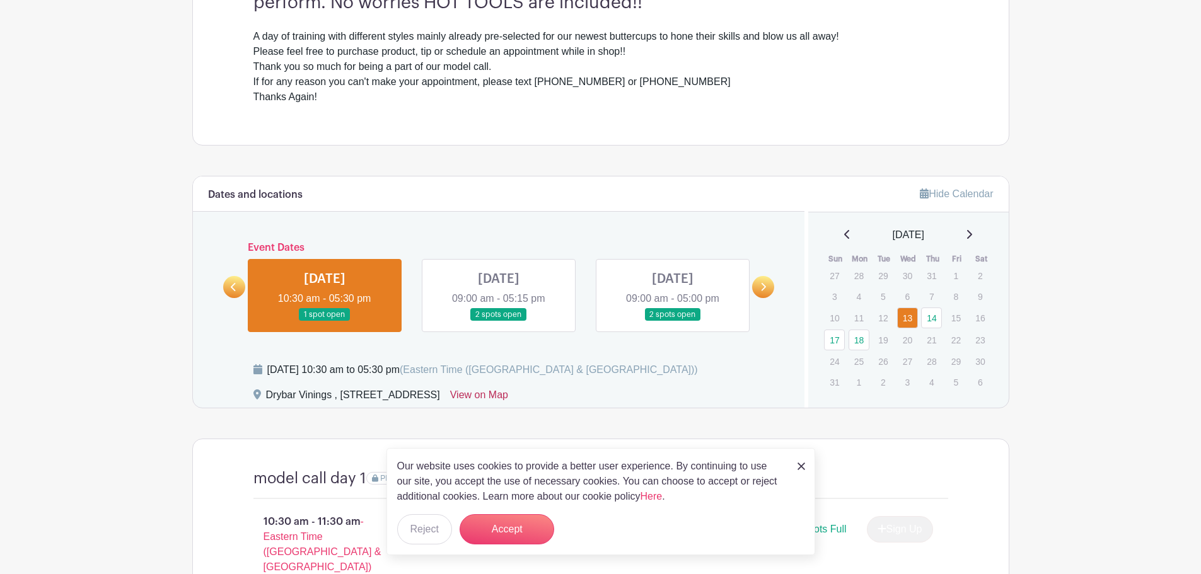
scroll to position [441, 0]
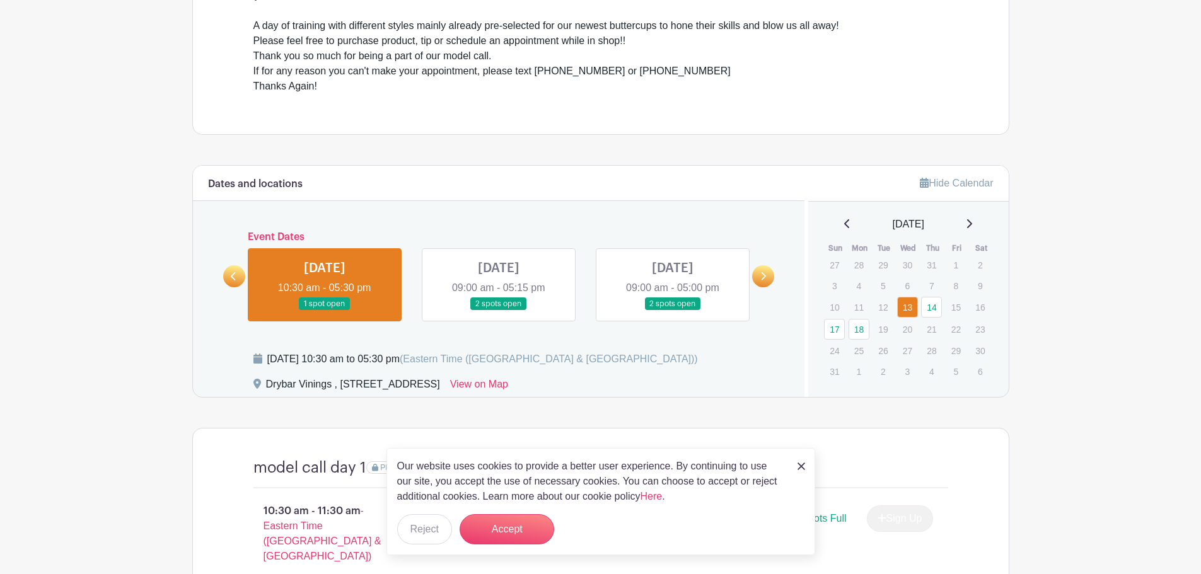
click at [803, 466] on img at bounding box center [802, 467] width 8 height 8
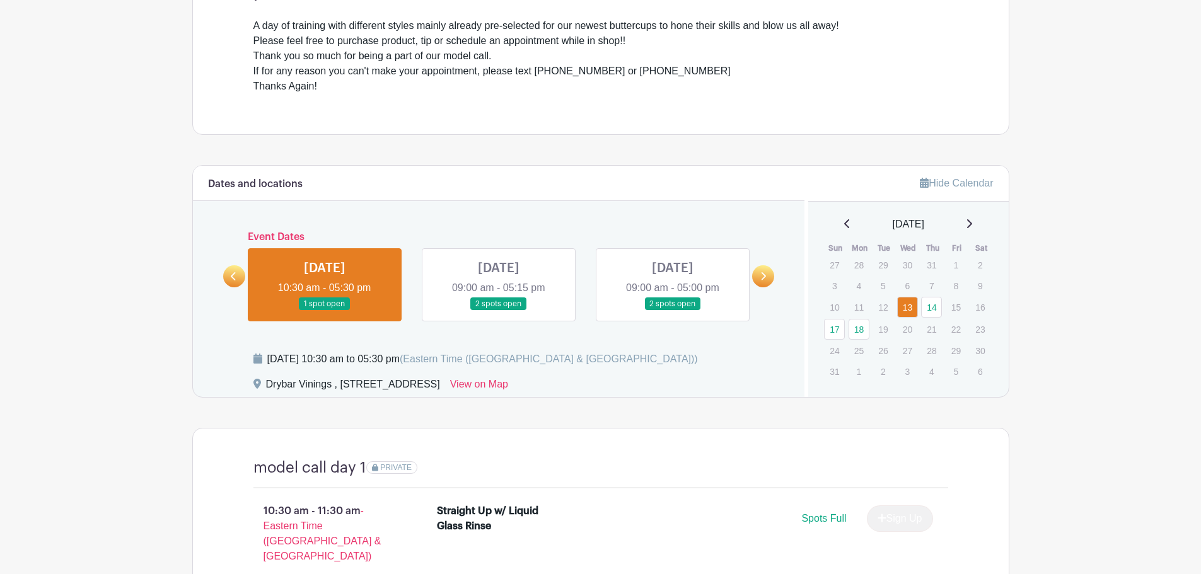
click at [759, 285] on link at bounding box center [763, 276] width 22 height 22
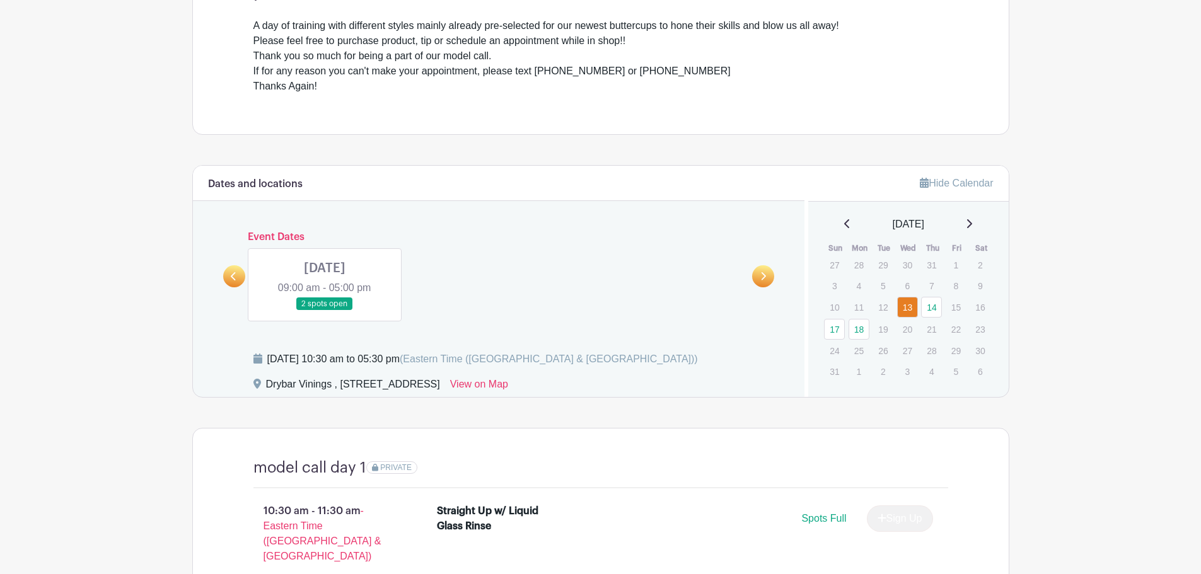
click at [231, 280] on icon at bounding box center [234, 276] width 6 height 9
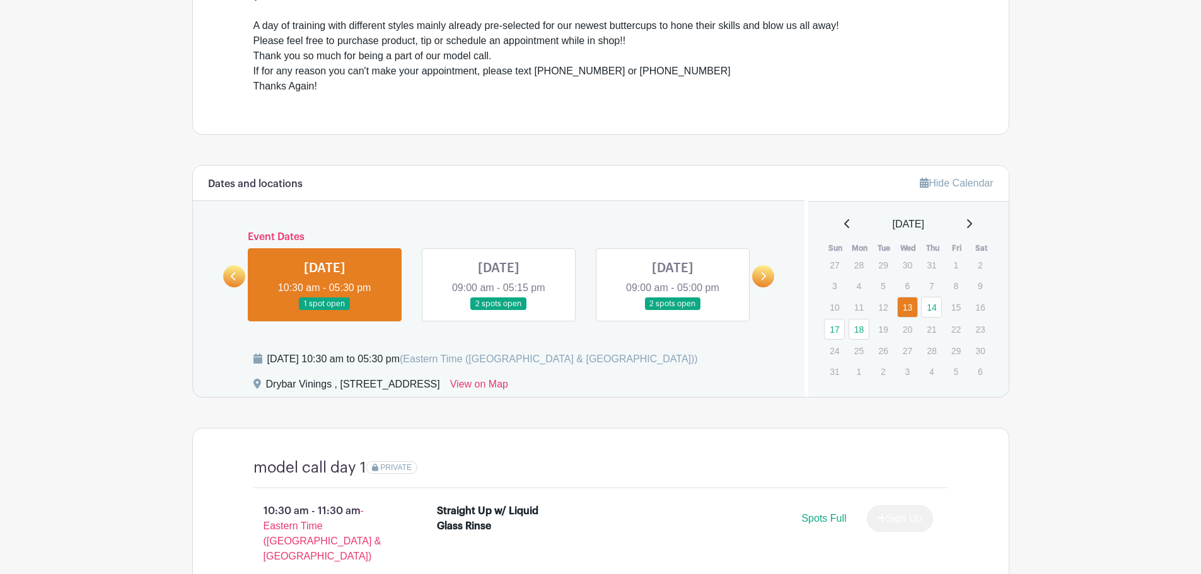
click at [767, 276] on link at bounding box center [763, 276] width 22 height 22
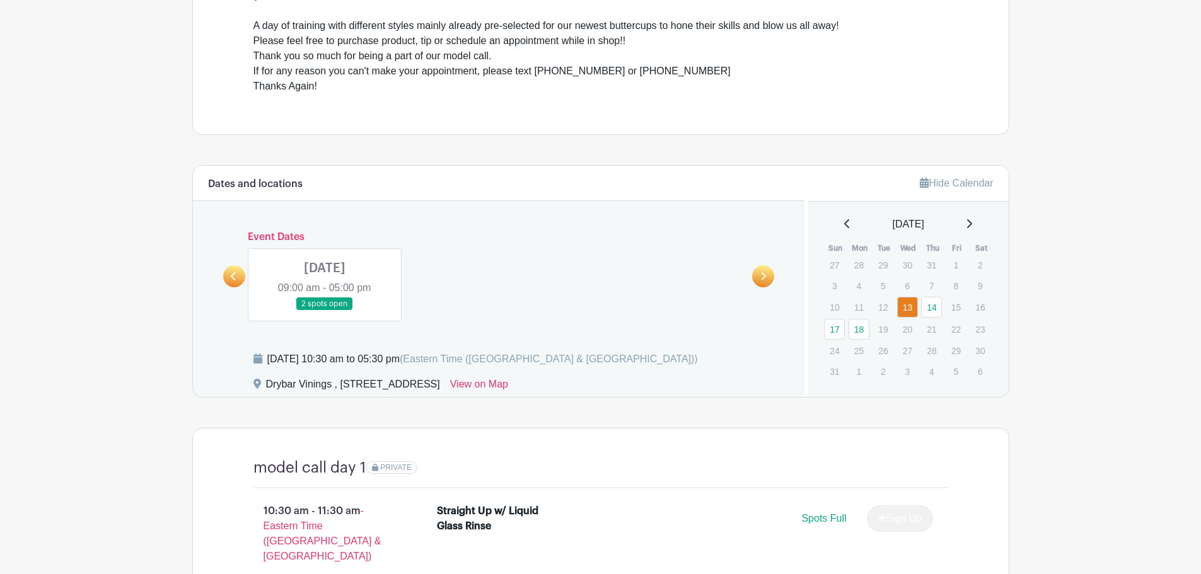
click at [325, 311] on link at bounding box center [325, 311] width 0 height 0
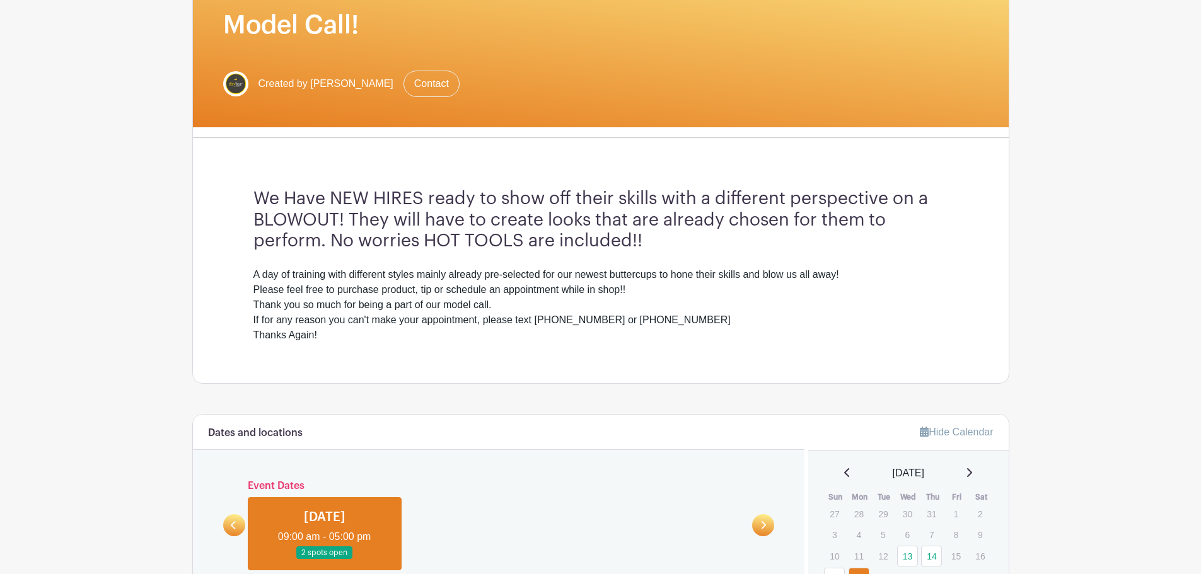
scroll to position [189, 0]
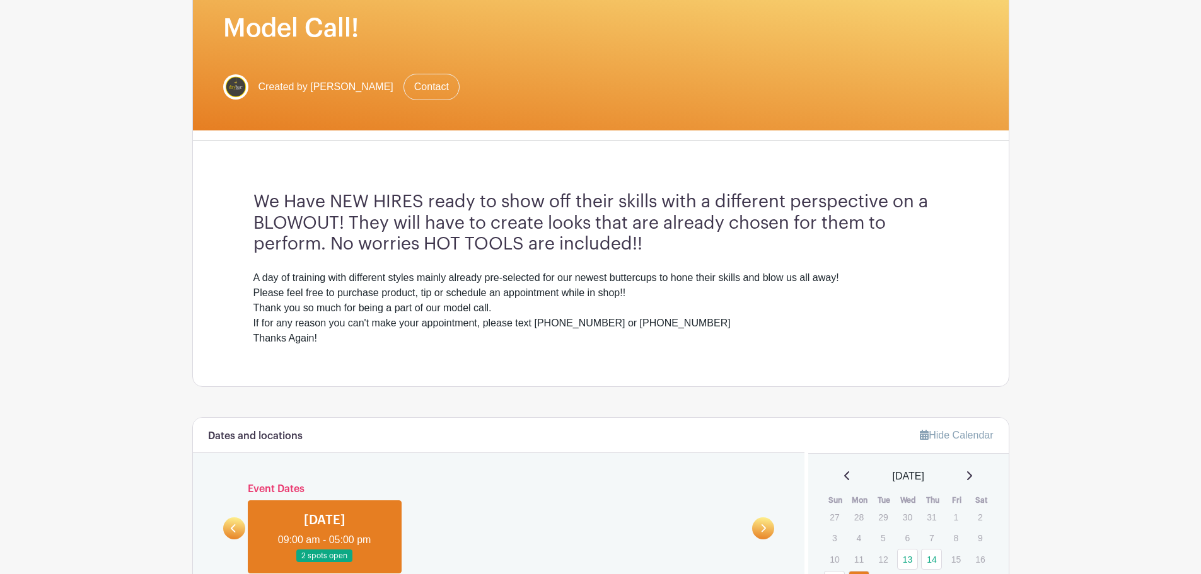
click at [237, 528] on link at bounding box center [234, 529] width 22 height 22
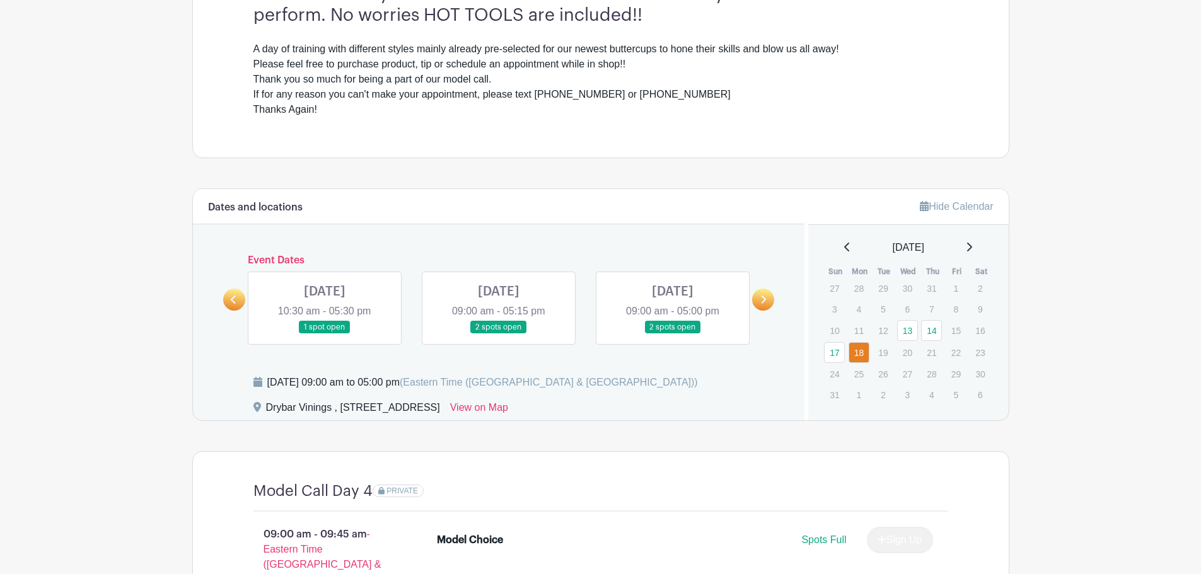
scroll to position [441, 0]
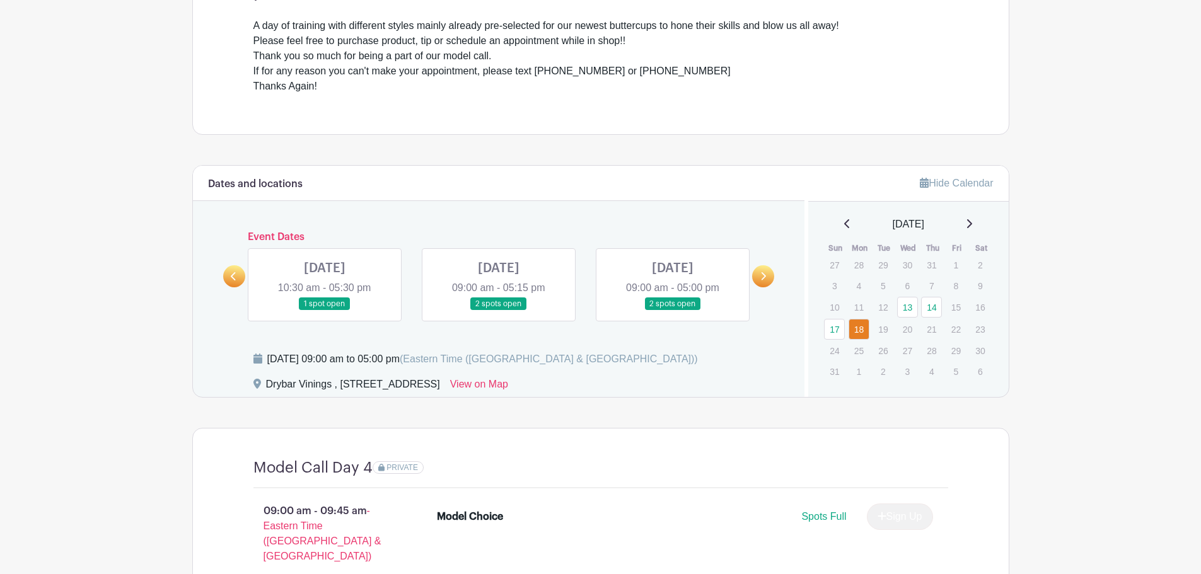
click at [673, 311] on link at bounding box center [673, 311] width 0 height 0
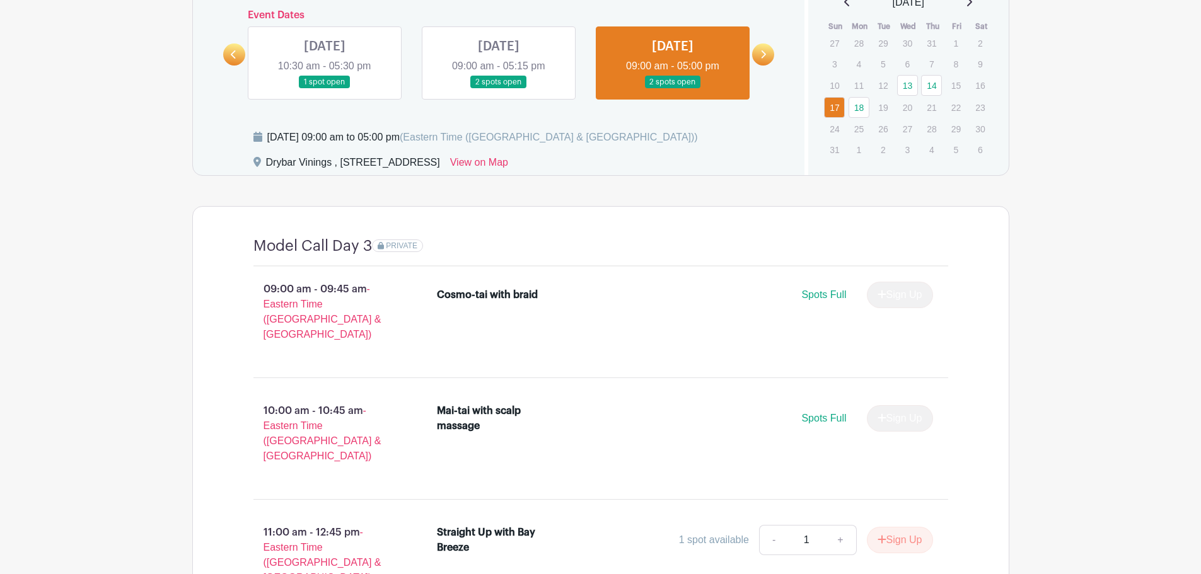
scroll to position [474, 0]
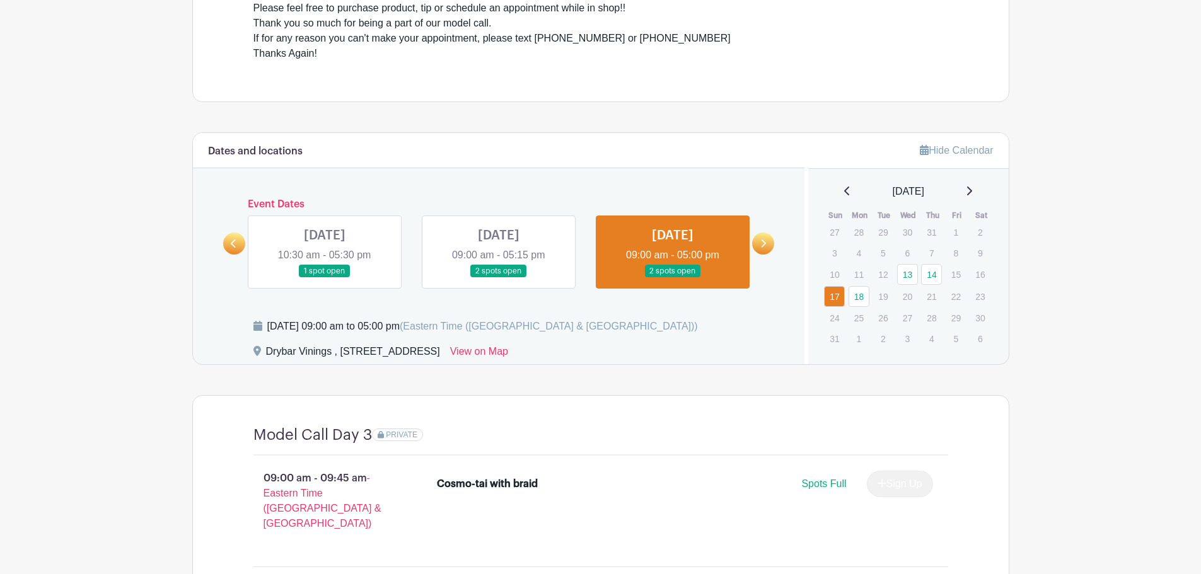
click at [499, 278] on link at bounding box center [499, 278] width 0 height 0
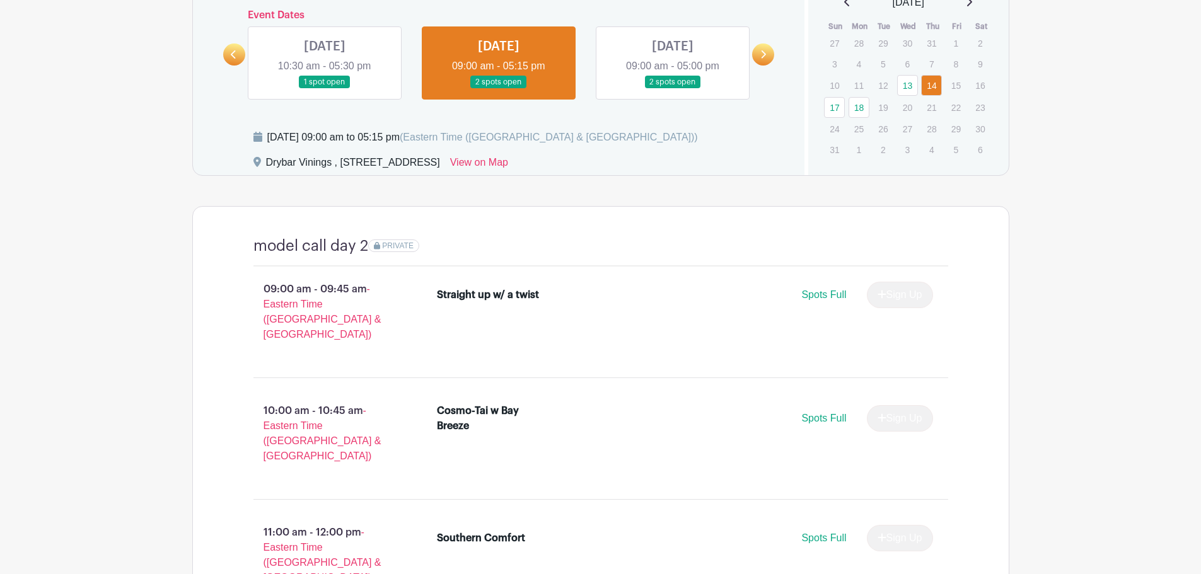
scroll to position [348, 0]
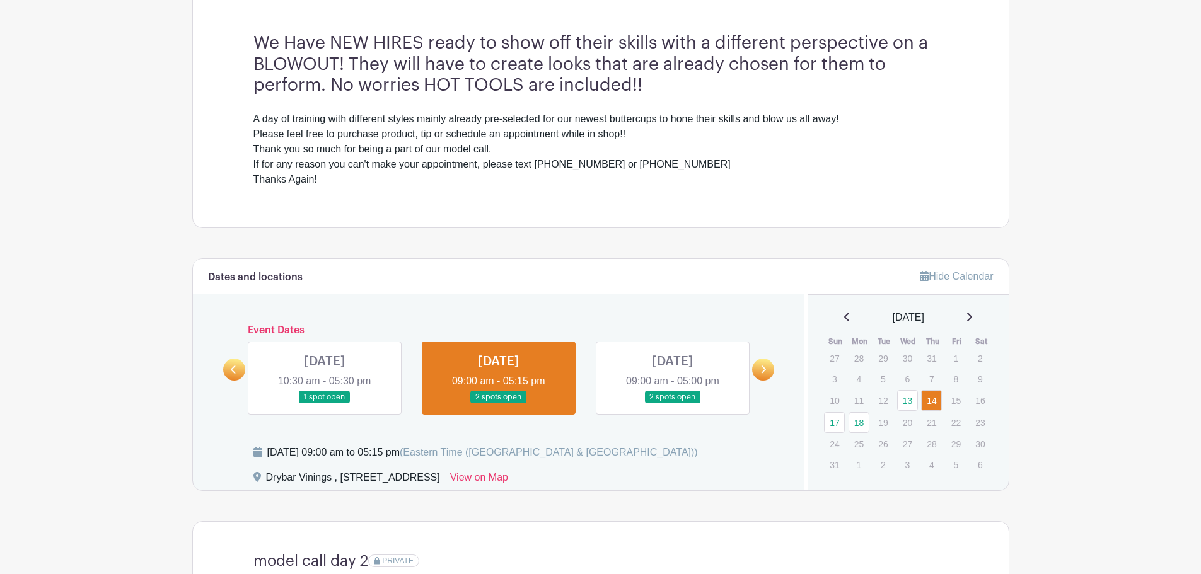
click at [325, 404] on link at bounding box center [325, 404] width 0 height 0
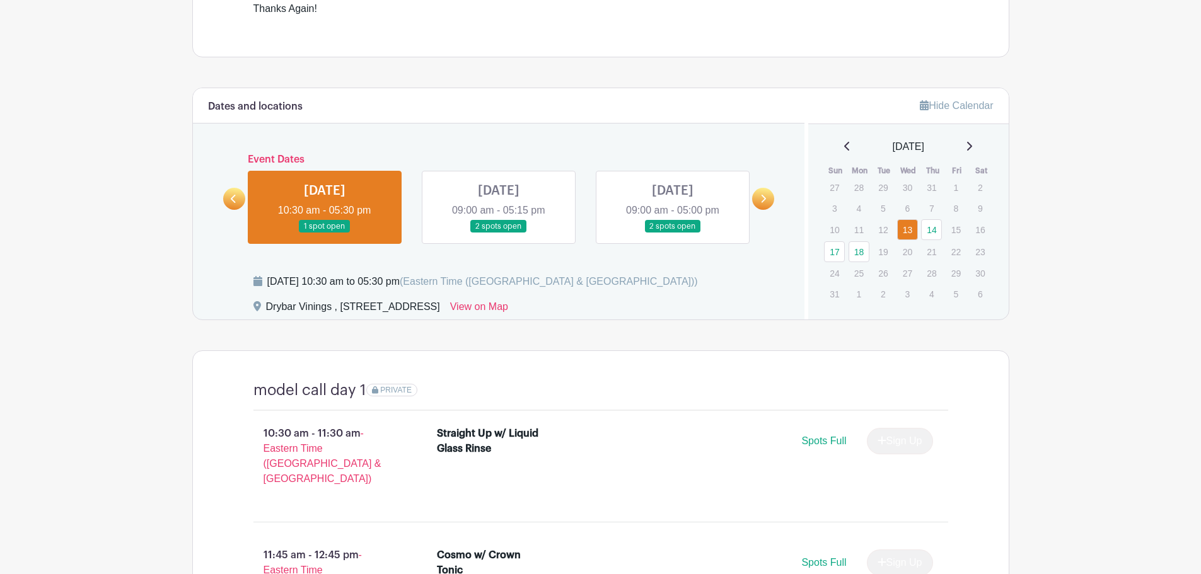
scroll to position [456, 0]
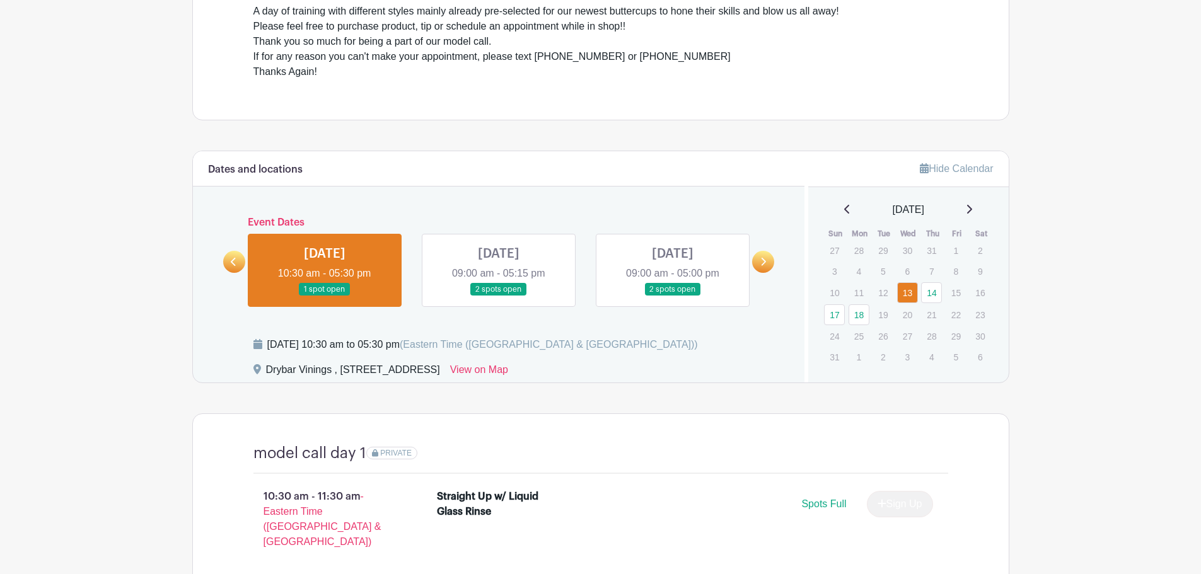
drag, startPoint x: 231, startPoint y: 267, endPoint x: 243, endPoint y: 269, distance: 12.0
click at [233, 269] on link at bounding box center [234, 262] width 22 height 22
click at [761, 257] on icon at bounding box center [763, 261] width 6 height 9
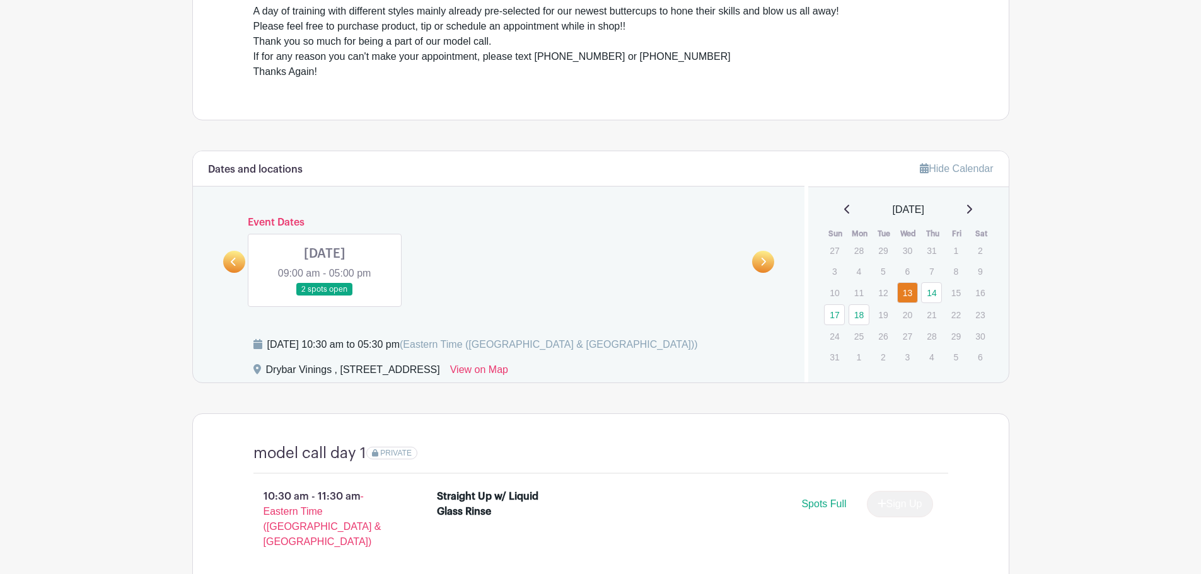
click at [325, 296] on link at bounding box center [325, 296] width 0 height 0
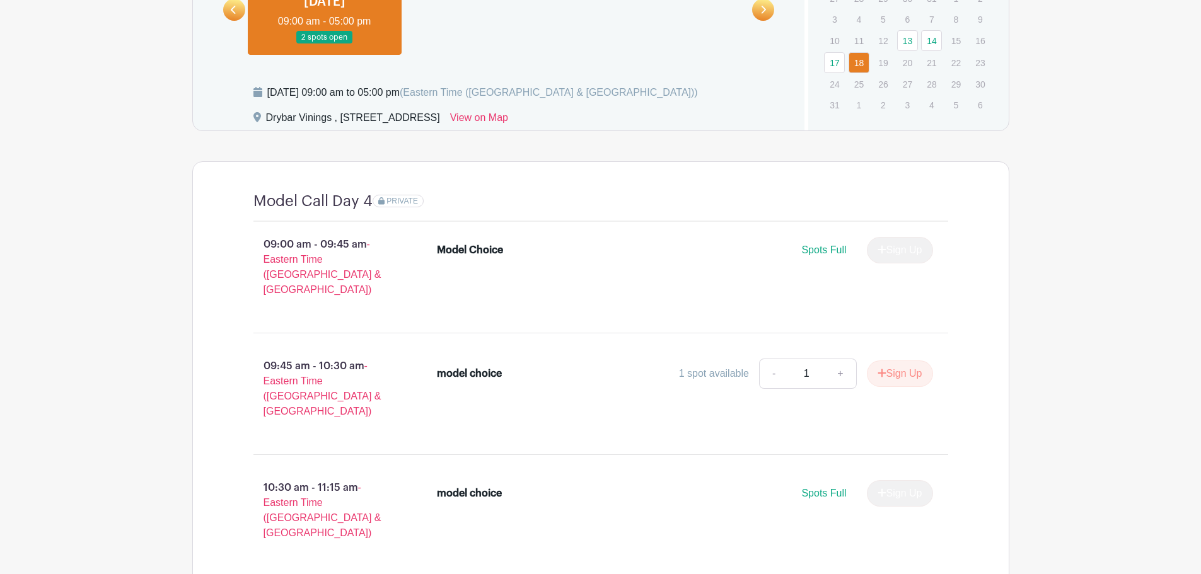
scroll to position [960, 0]
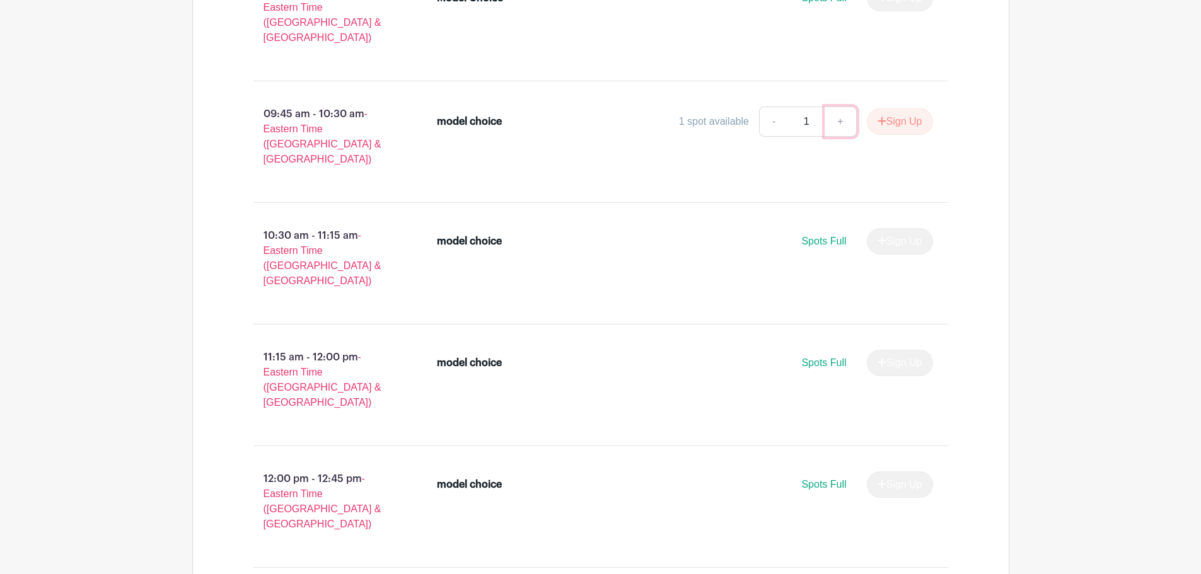
click at [831, 107] on link "+" at bounding box center [841, 122] width 32 height 30
click at [890, 112] on button "Sign Up" at bounding box center [900, 121] width 66 height 26
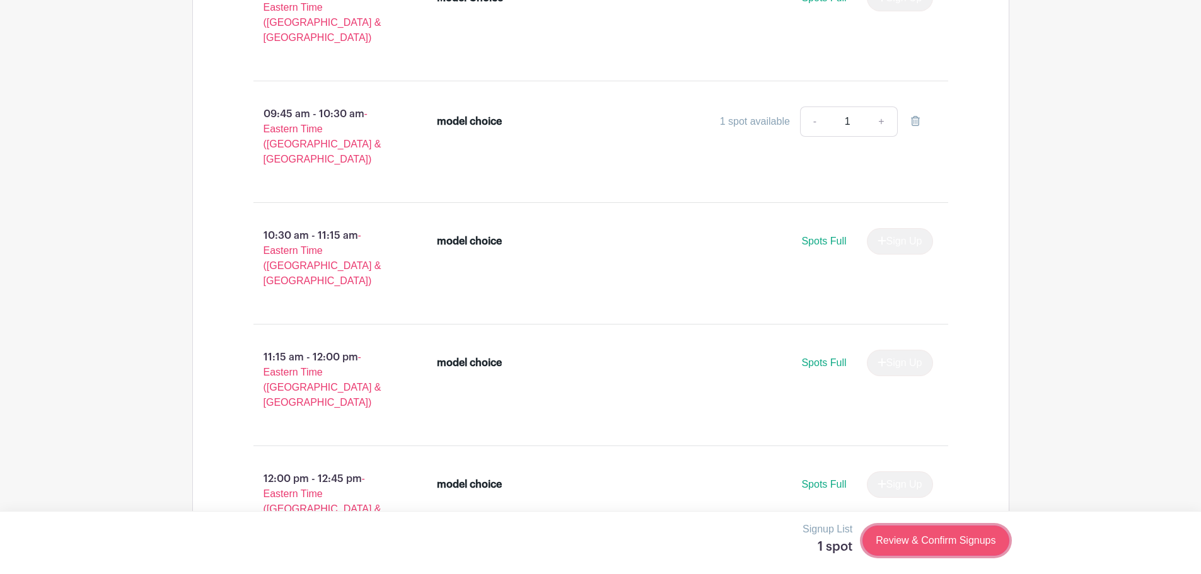
click at [920, 545] on link "Review & Confirm Signups" at bounding box center [935, 541] width 146 height 30
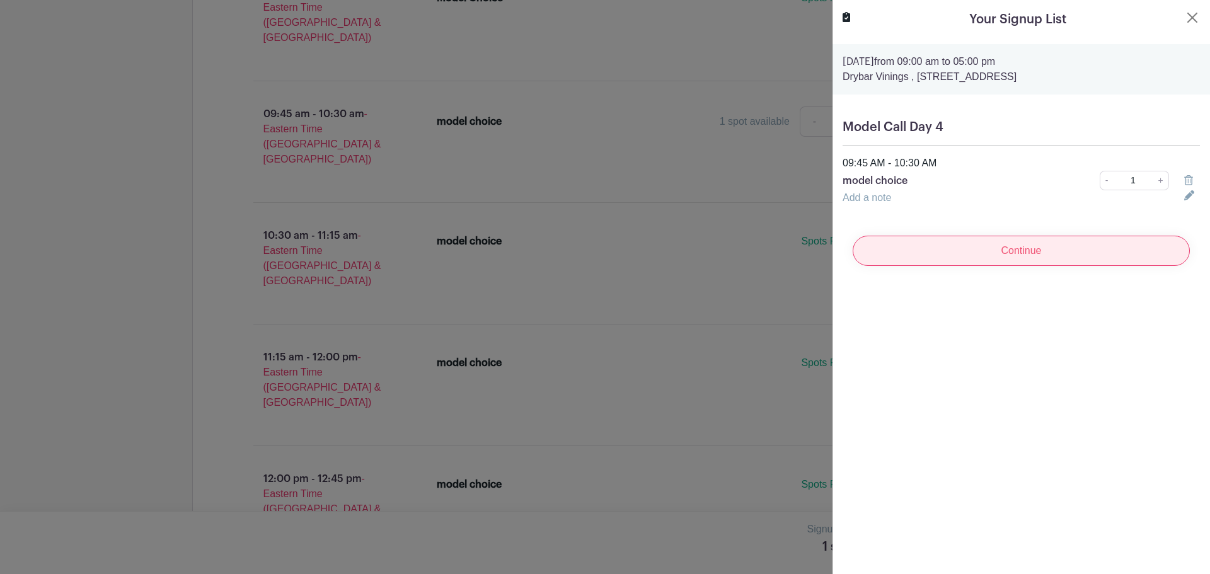
click at [1013, 248] on input "Continue" at bounding box center [1021, 251] width 337 height 30
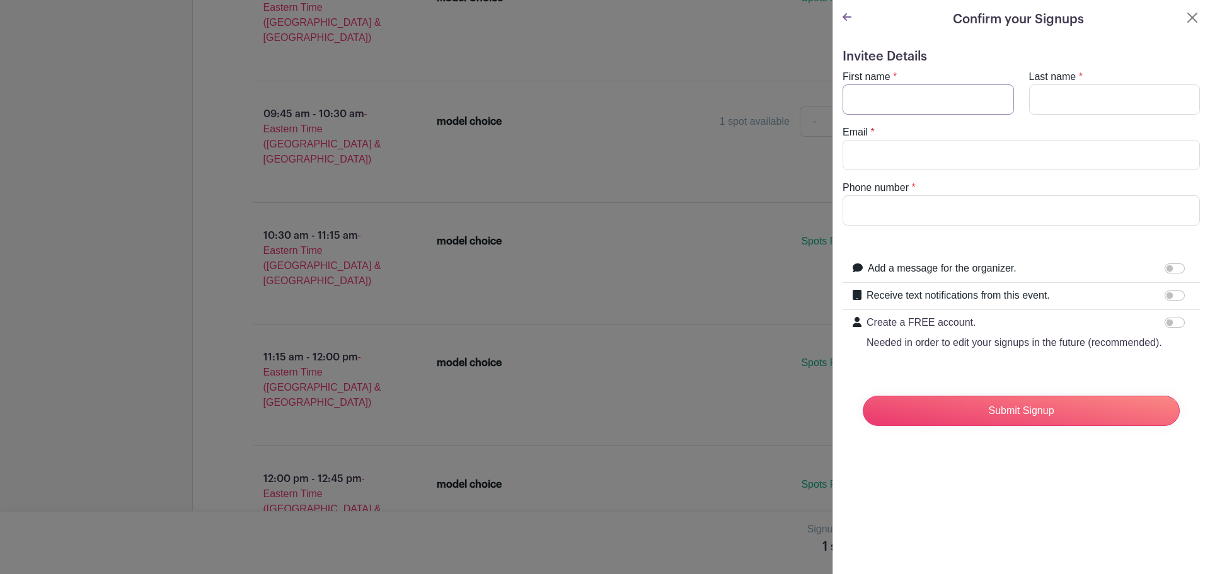
click at [886, 94] on input "First name" at bounding box center [928, 99] width 171 height 30
type input "[PERSON_NAME]"
type input "H"
type input "u"
type input "U"
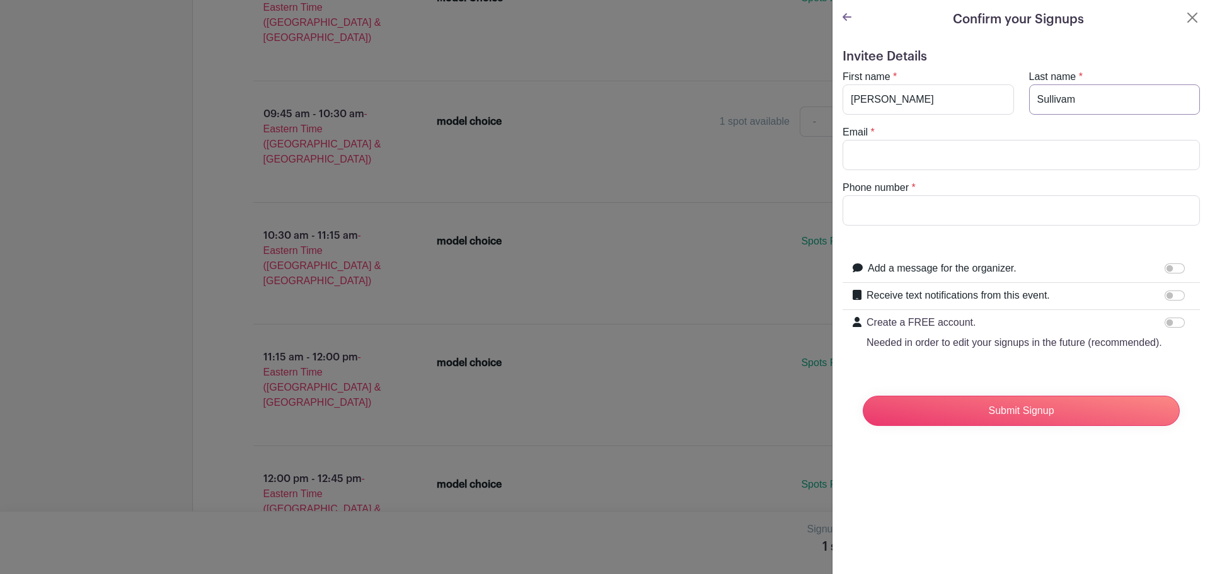
click at [1072, 98] on input "Sullivam" at bounding box center [1115, 99] width 171 height 30
type input "[PERSON_NAME]"
type input "[EMAIL_ADDRESS][DOMAIN_NAME]"
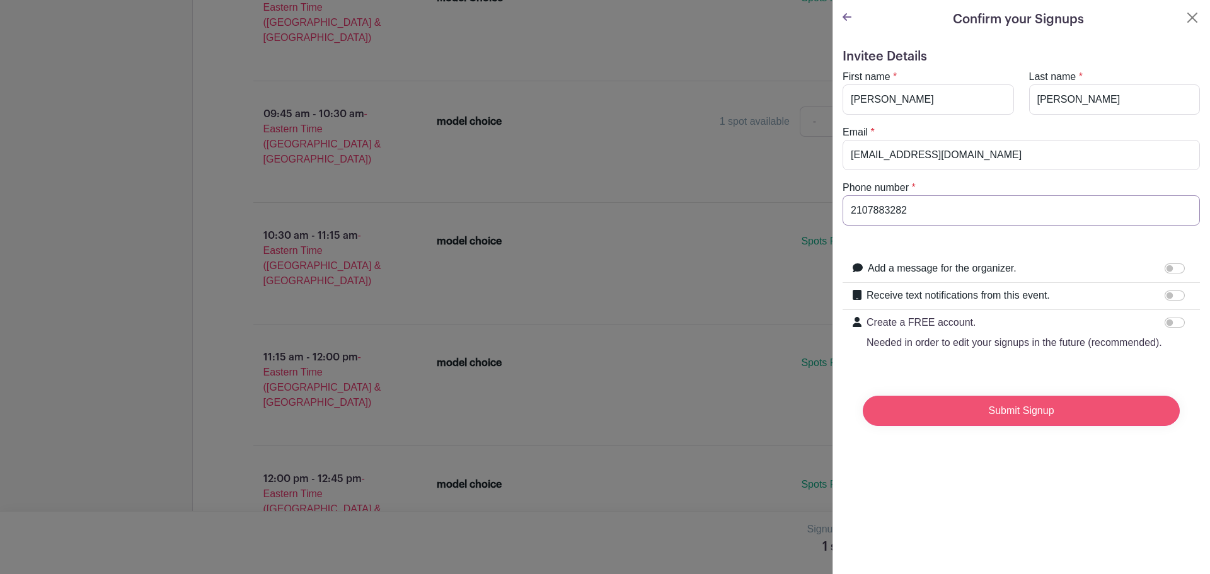
type input "2107883282"
click at [999, 426] on input "Submit Signup" at bounding box center [1021, 411] width 317 height 30
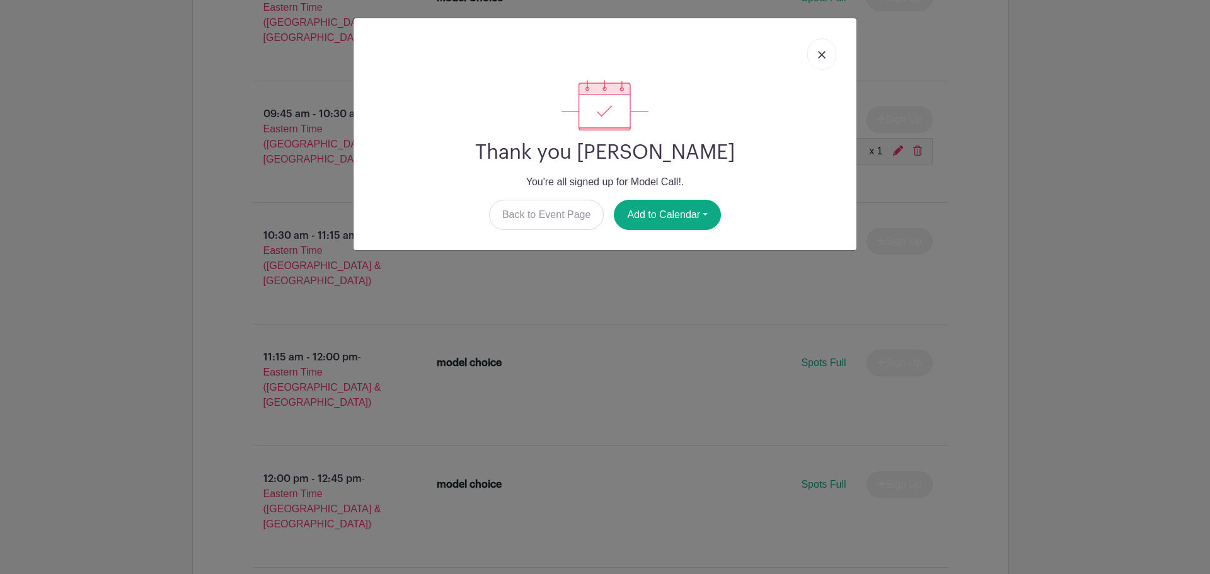
click at [815, 50] on link at bounding box center [822, 54] width 29 height 32
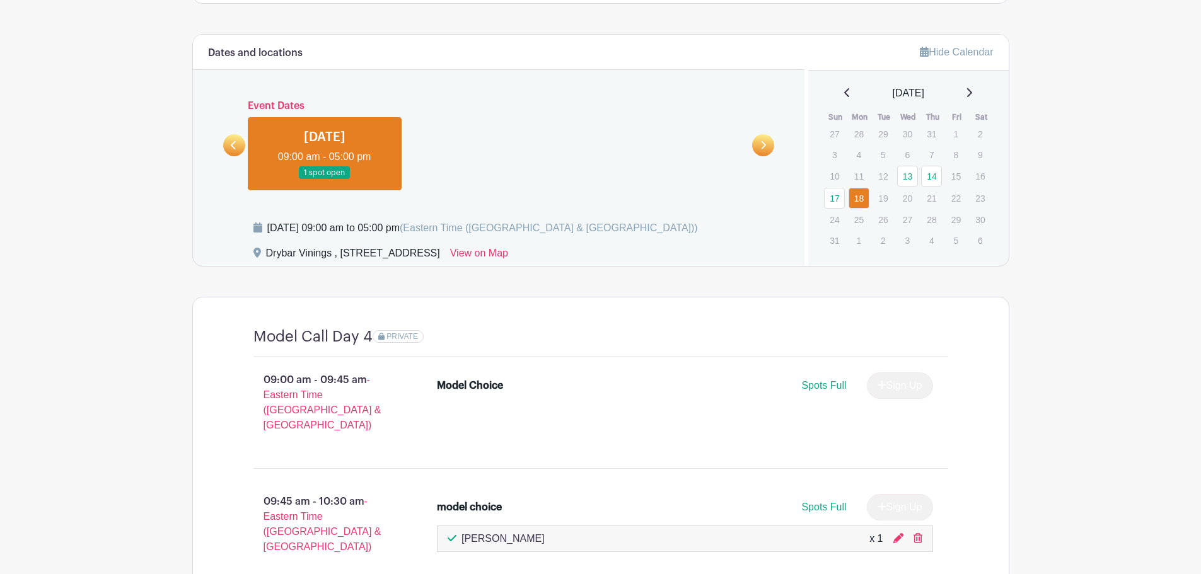
scroll to position [645, 0]
